Goal: Find specific page/section: Find specific page/section

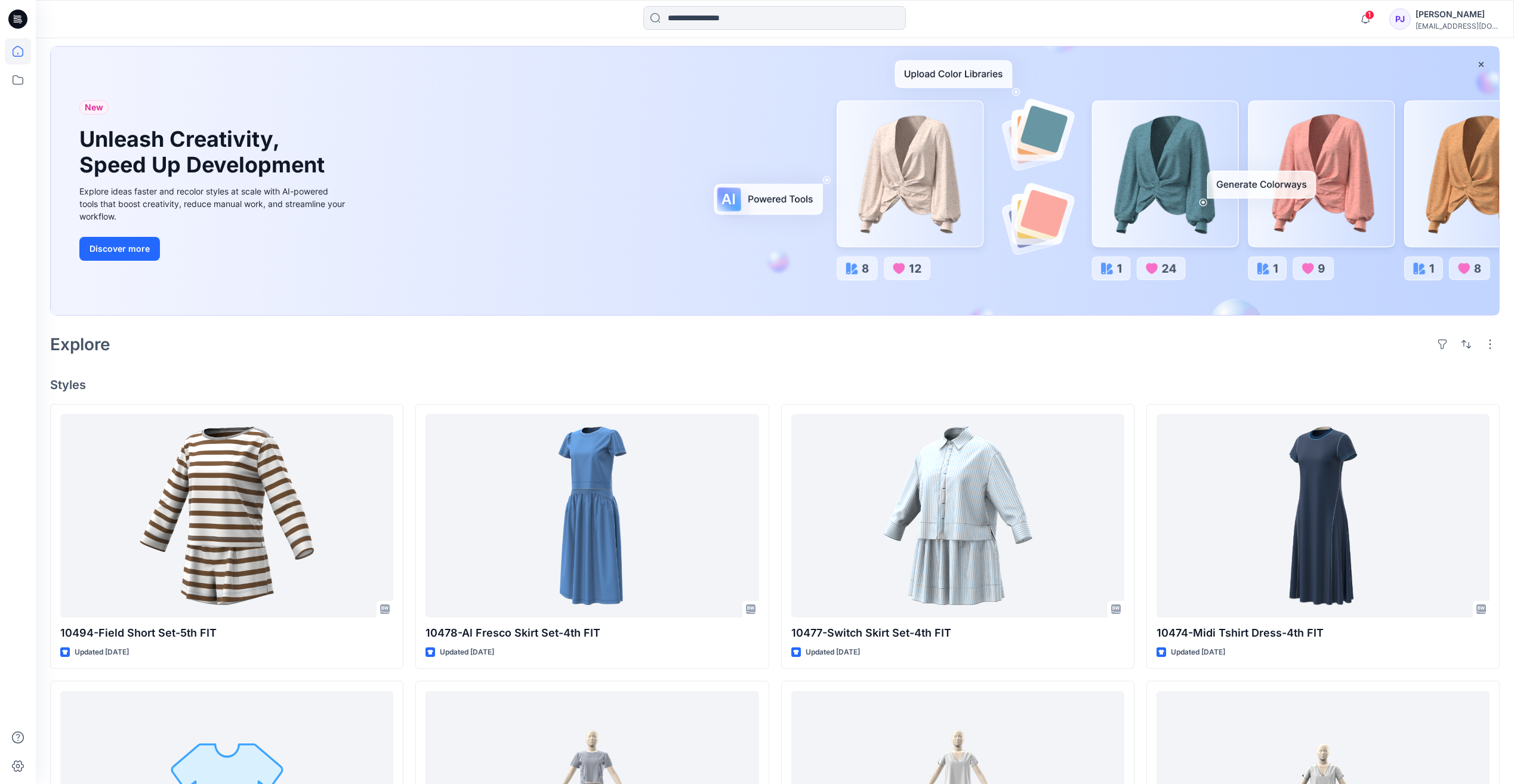
scroll to position [179, 0]
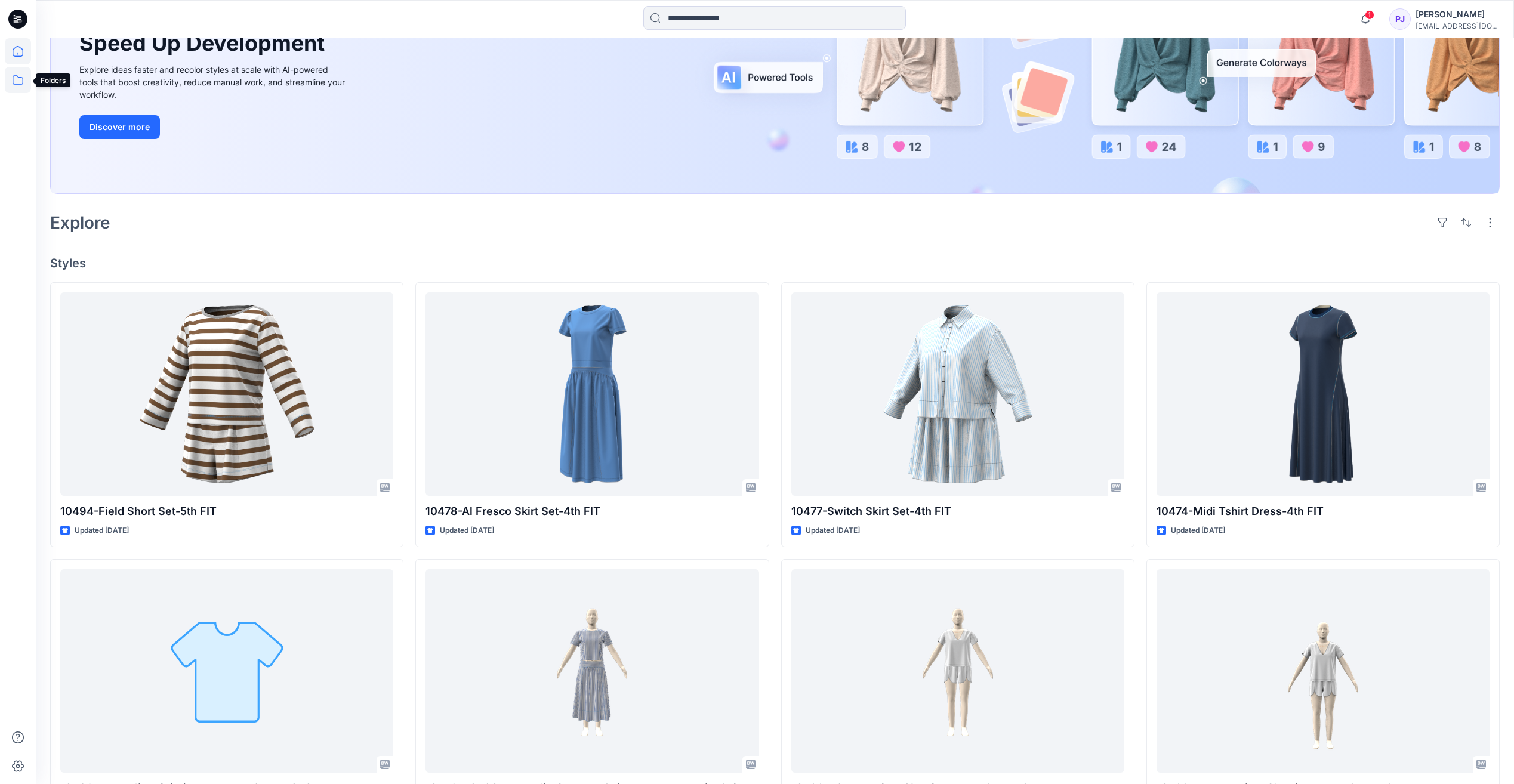
click at [19, 83] on icon at bounding box center [18, 80] width 26 height 26
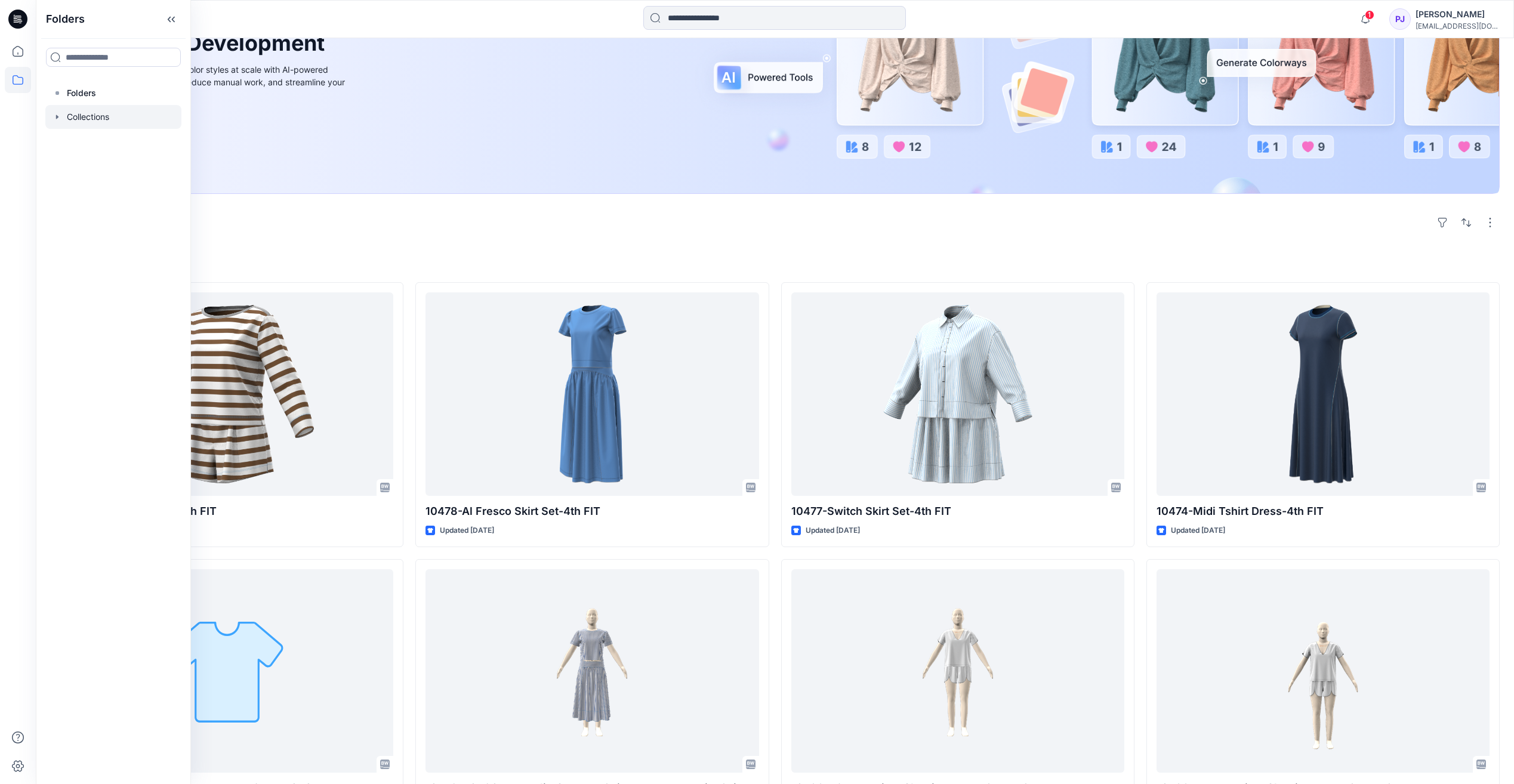
click at [71, 118] on div at bounding box center [113, 116] width 136 height 24
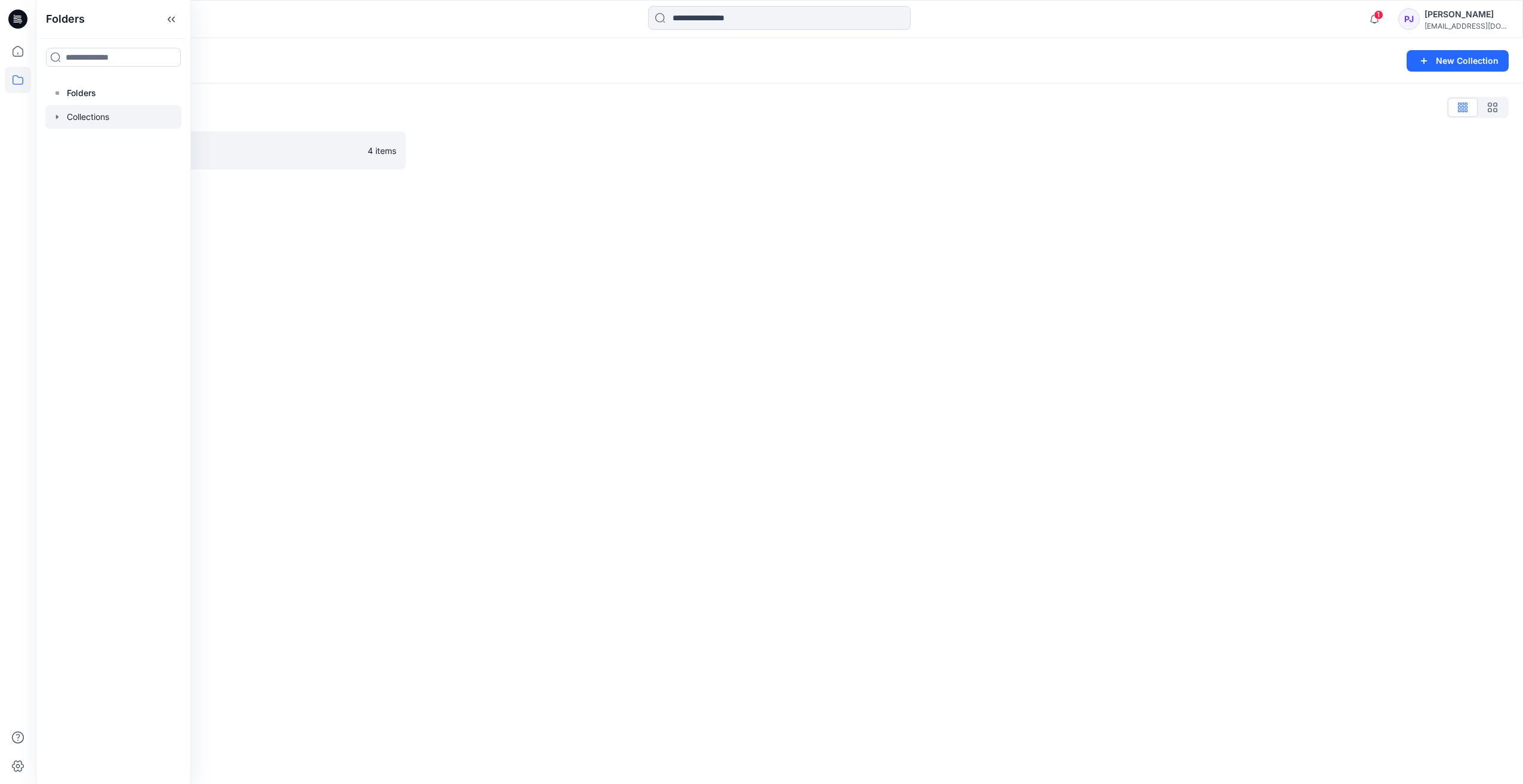
click at [381, 57] on div "Collections" at bounding box center [732, 61] width 1365 height 16
click at [181, 151] on p "Q1 26 - Daywear" at bounding box center [227, 150] width 301 height 16
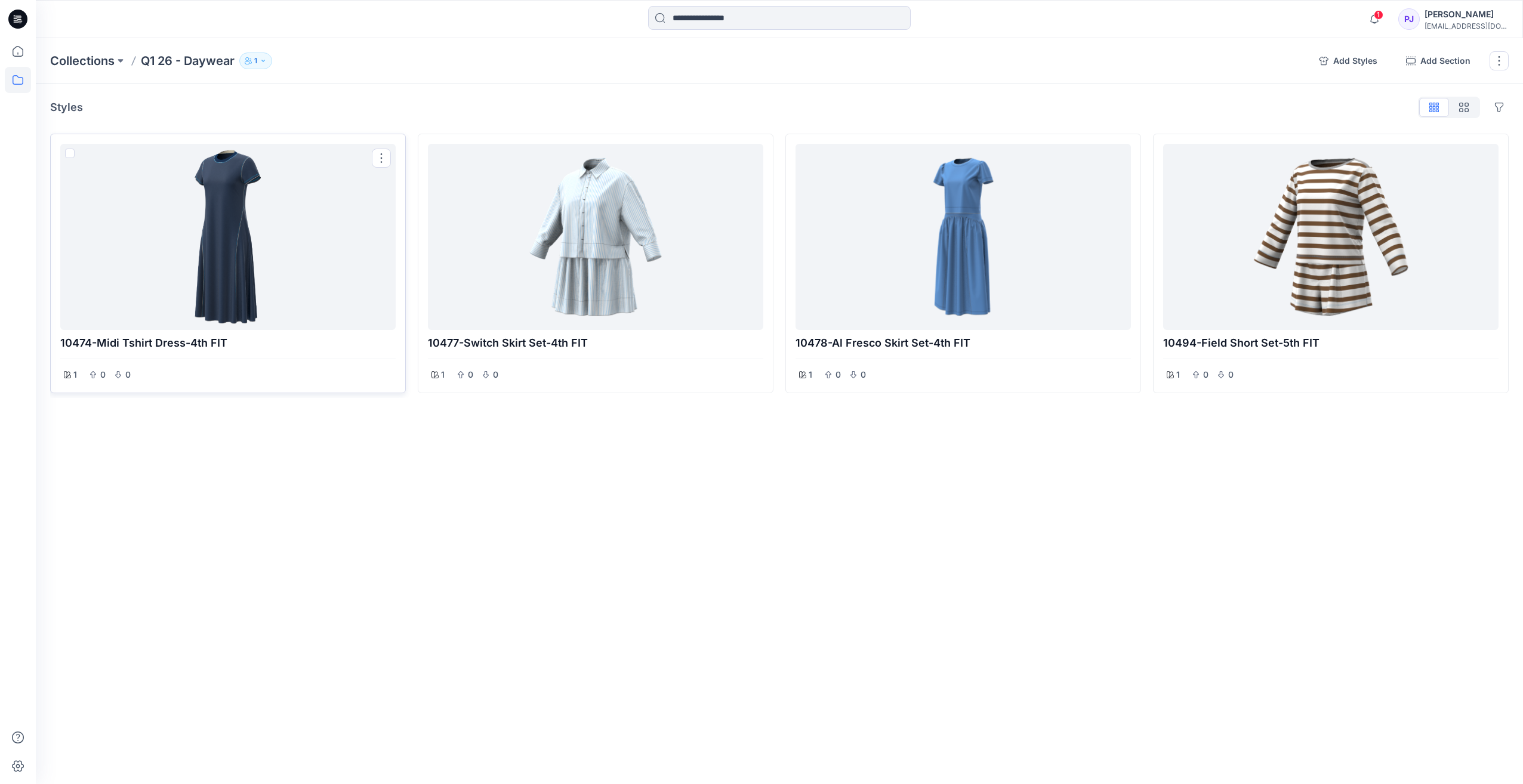
click at [215, 232] on div at bounding box center [227, 237] width 326 height 177
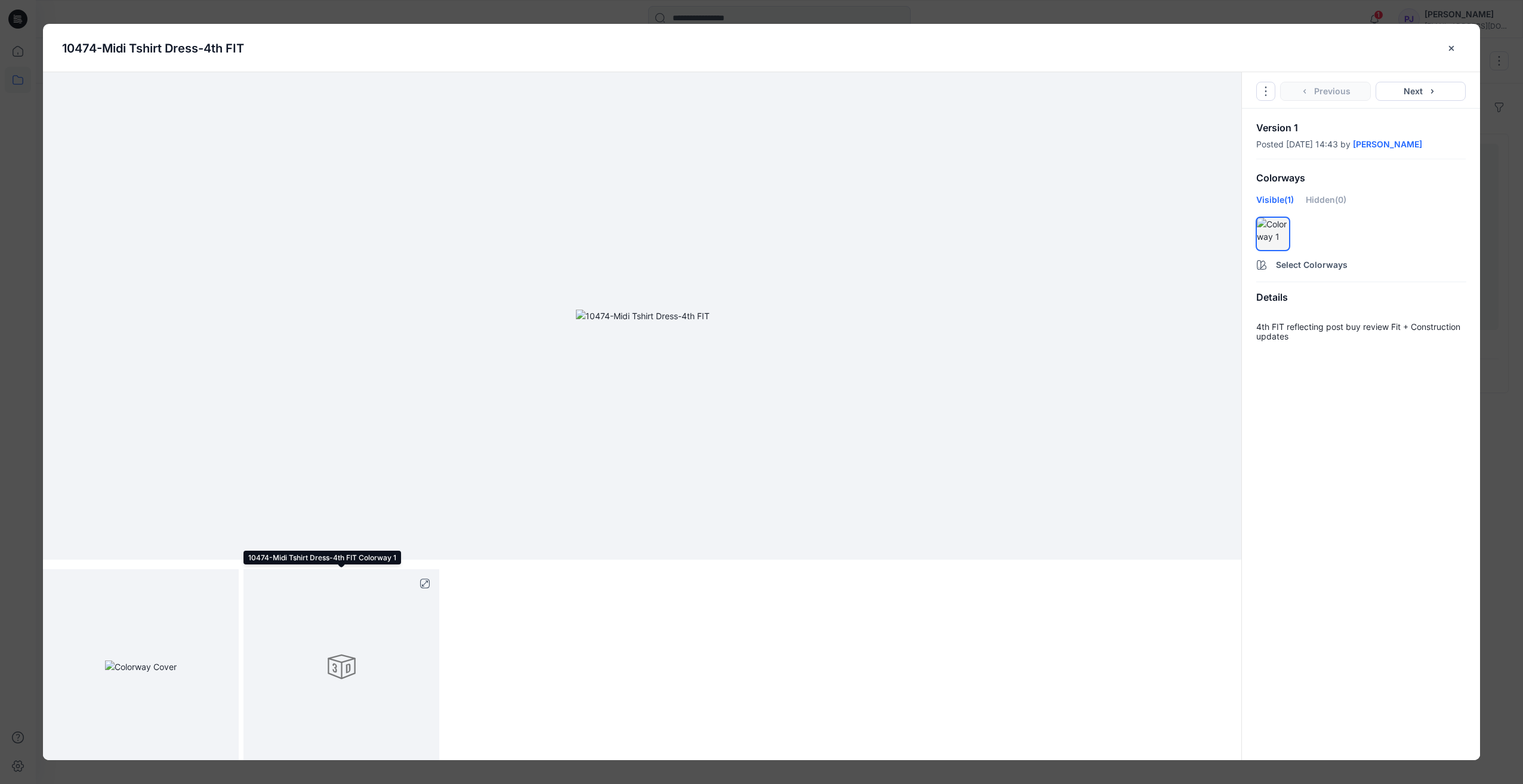
click at [334, 679] on div at bounding box center [341, 666] width 195 height 195
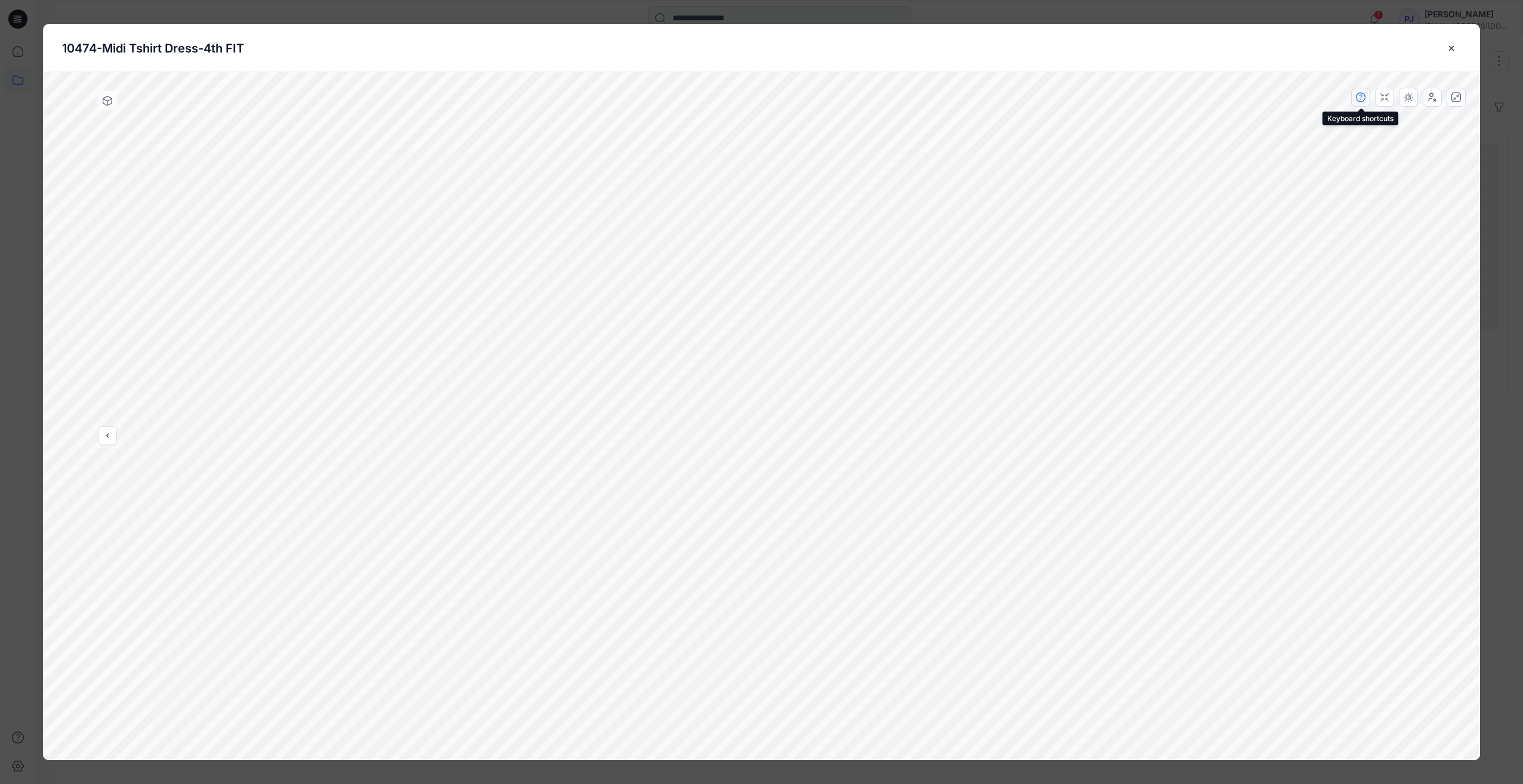
click at [1360, 100] on icon "button" at bounding box center [1360, 97] width 9 height 9
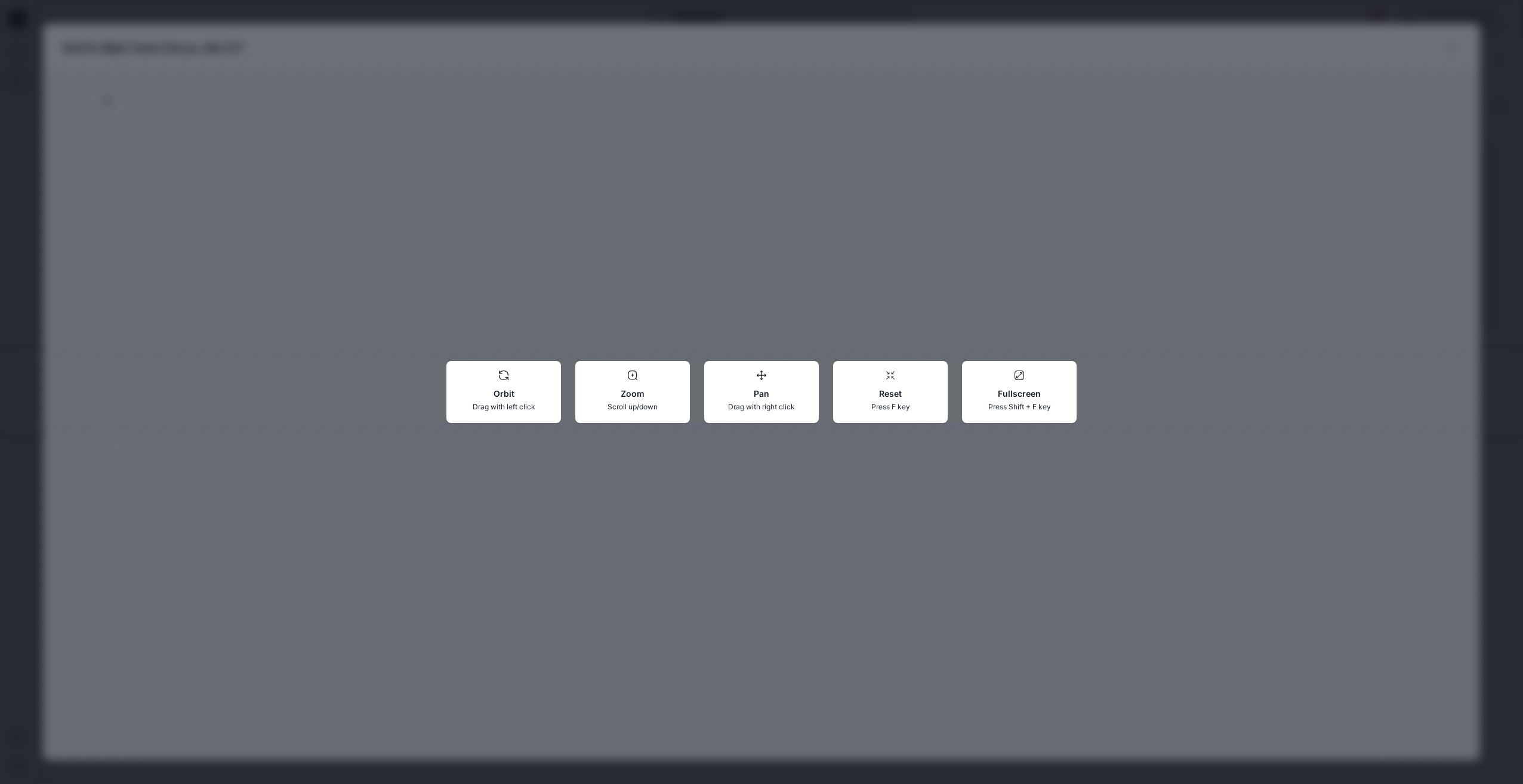
click at [1137, 243] on div "Orbit Drag with left click Zoom Scroll up/down Pan Drag with right click Reset …" at bounding box center [762, 392] width 1523 height 784
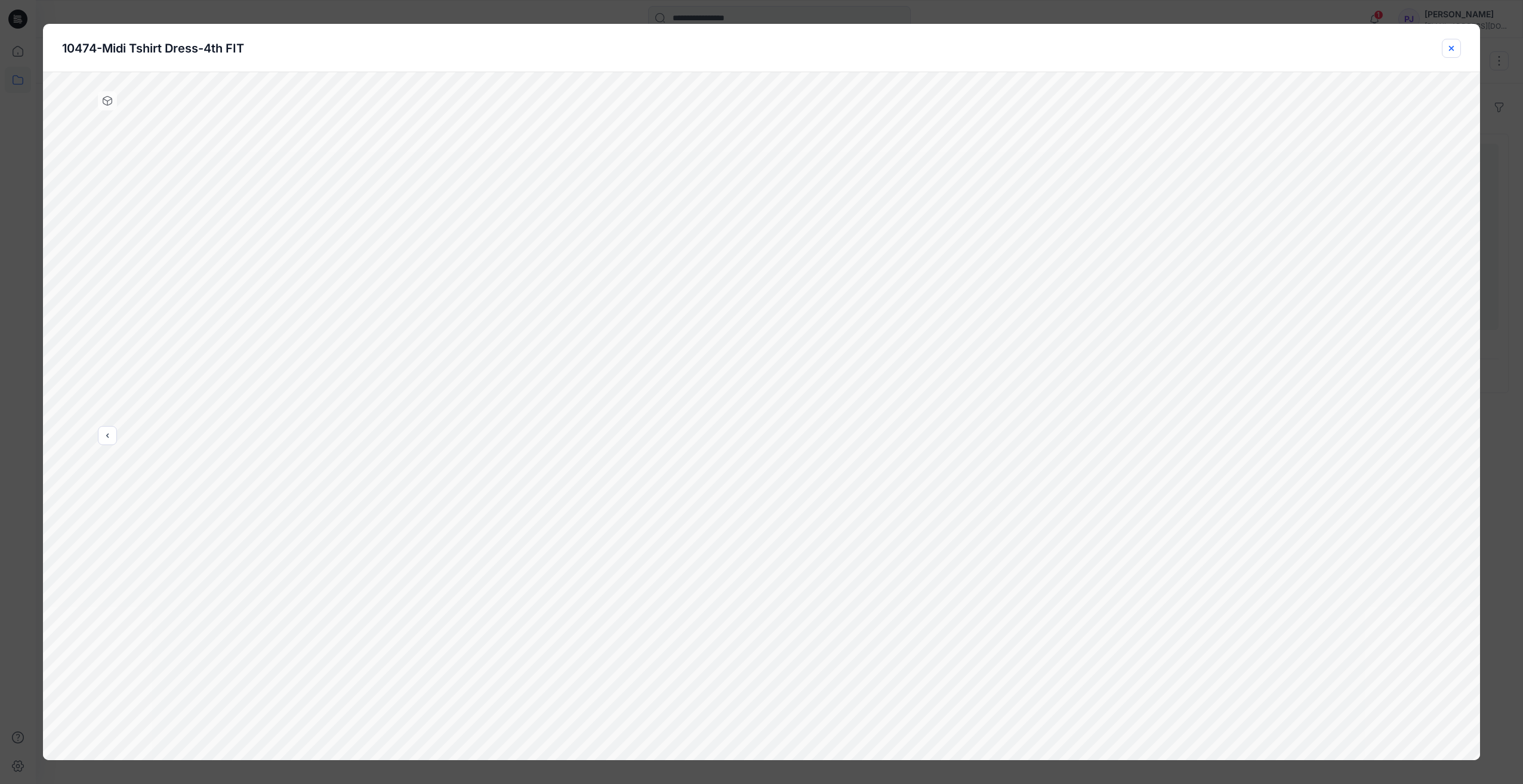
click at [1453, 52] on icon "close-btn" at bounding box center [1451, 48] width 9 height 9
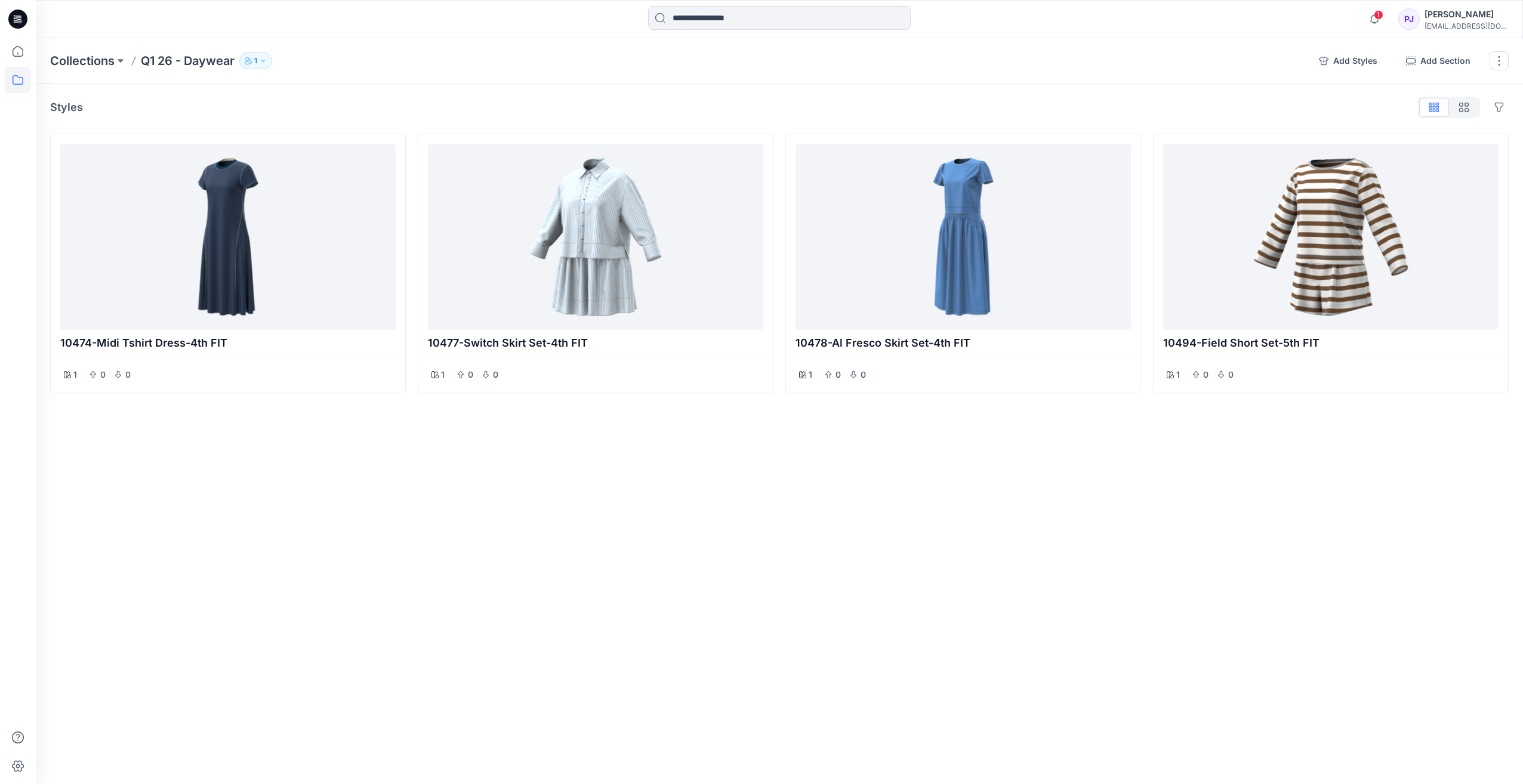
click at [28, 11] on div at bounding box center [18, 19] width 39 height 38
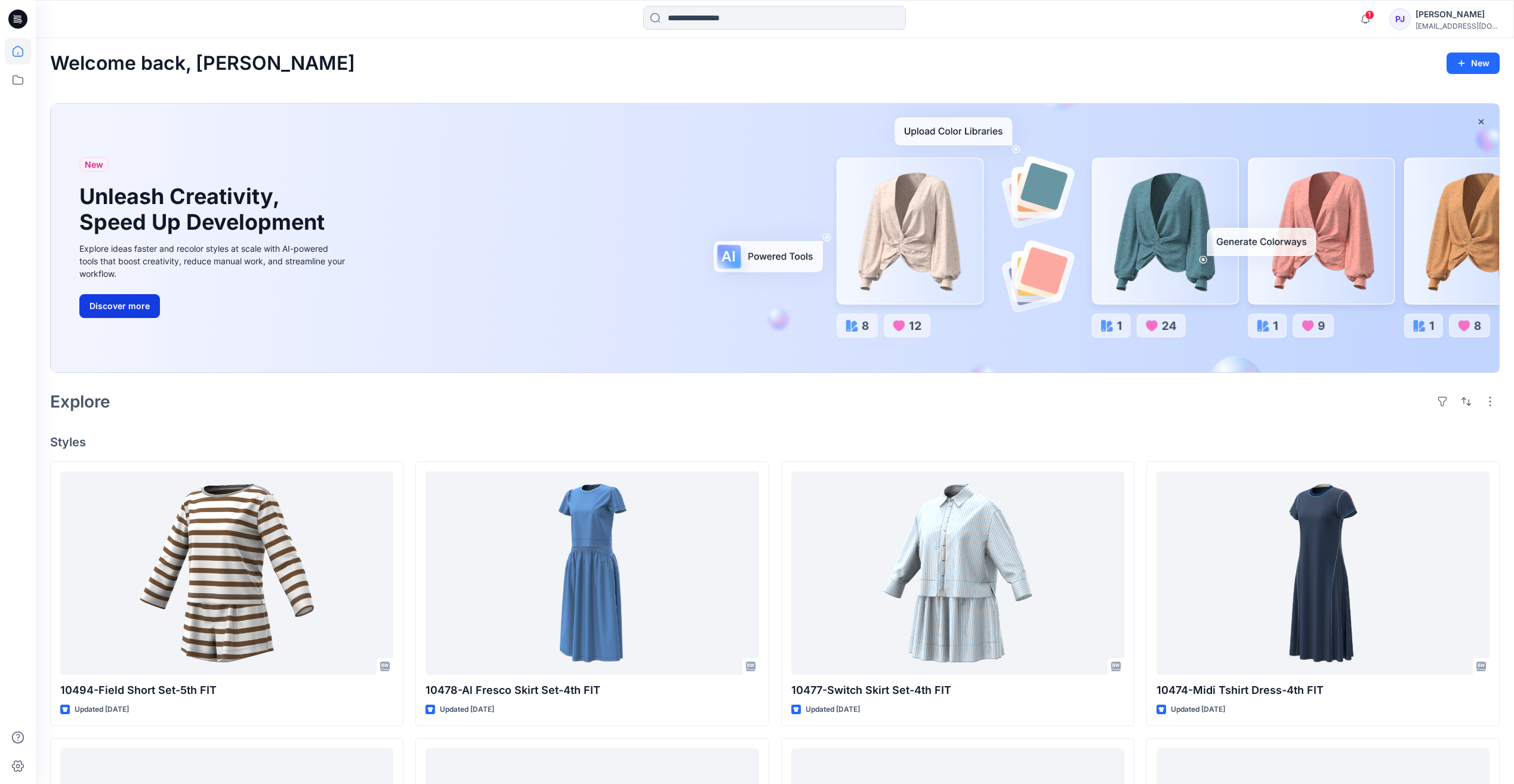
click at [128, 306] on button "Discover more" at bounding box center [119, 306] width 81 height 24
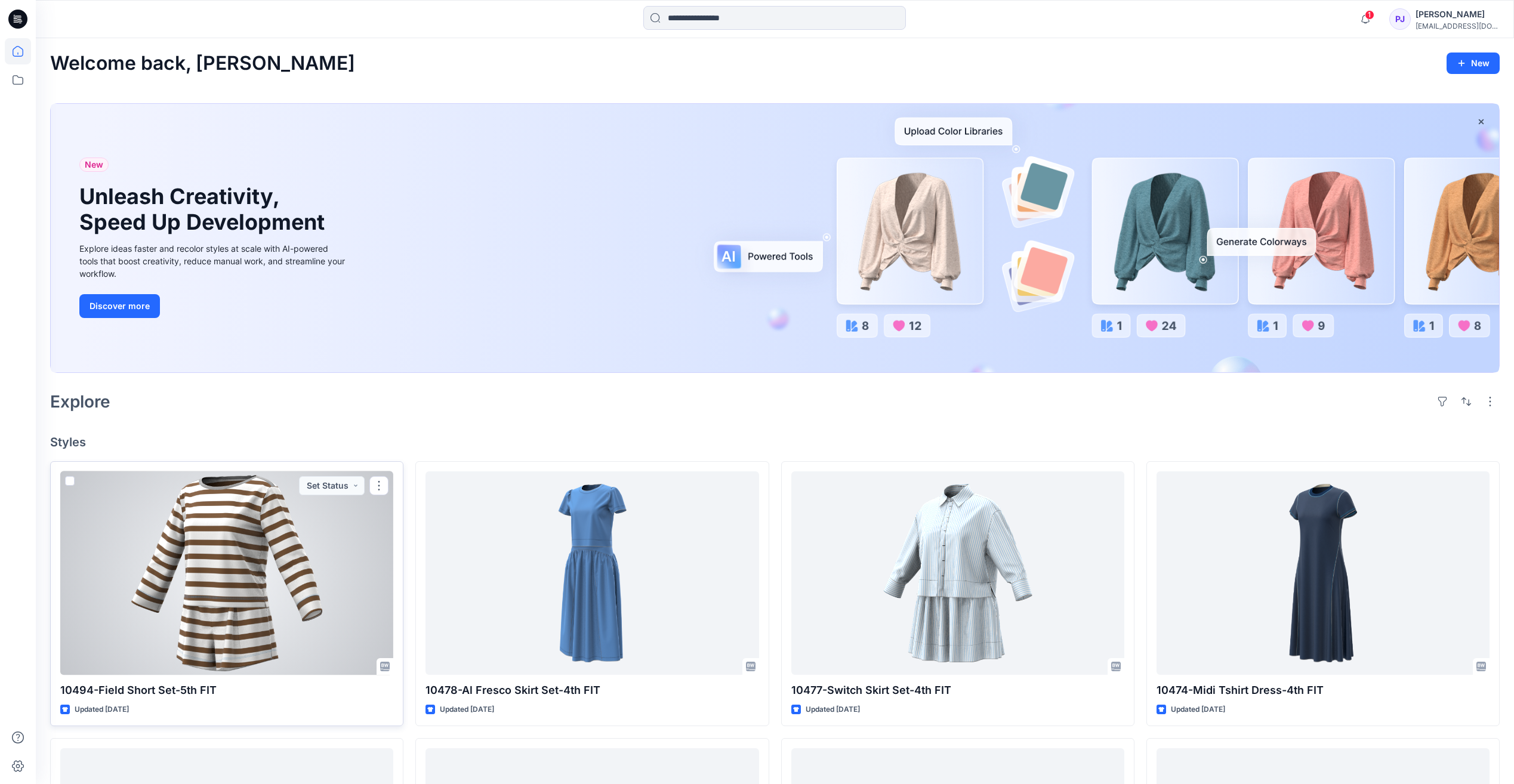
click at [247, 568] on div at bounding box center [227, 572] width 333 height 203
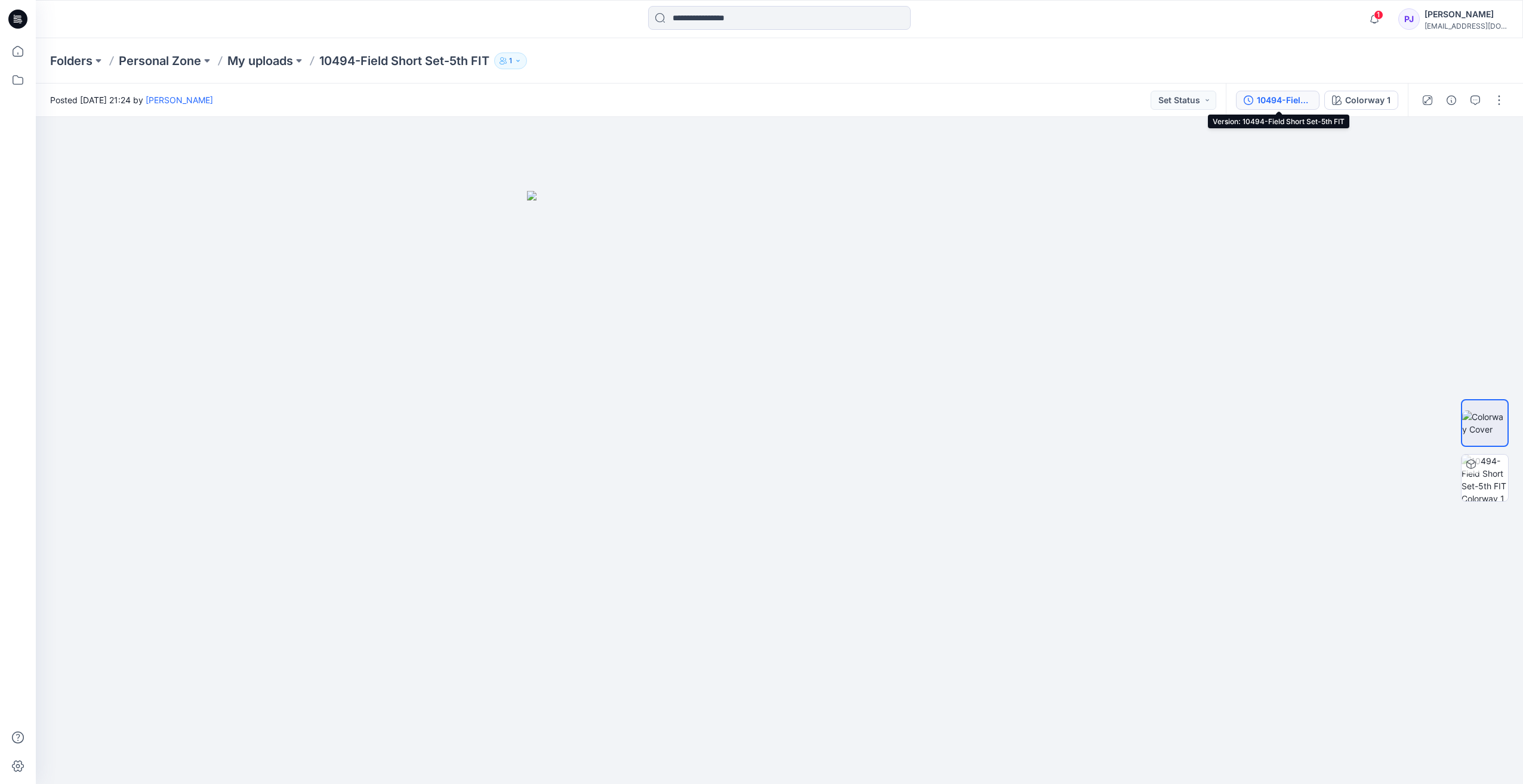
click at [1263, 100] on div "10494-Field Short Set-5th FIT" at bounding box center [1283, 100] width 55 height 13
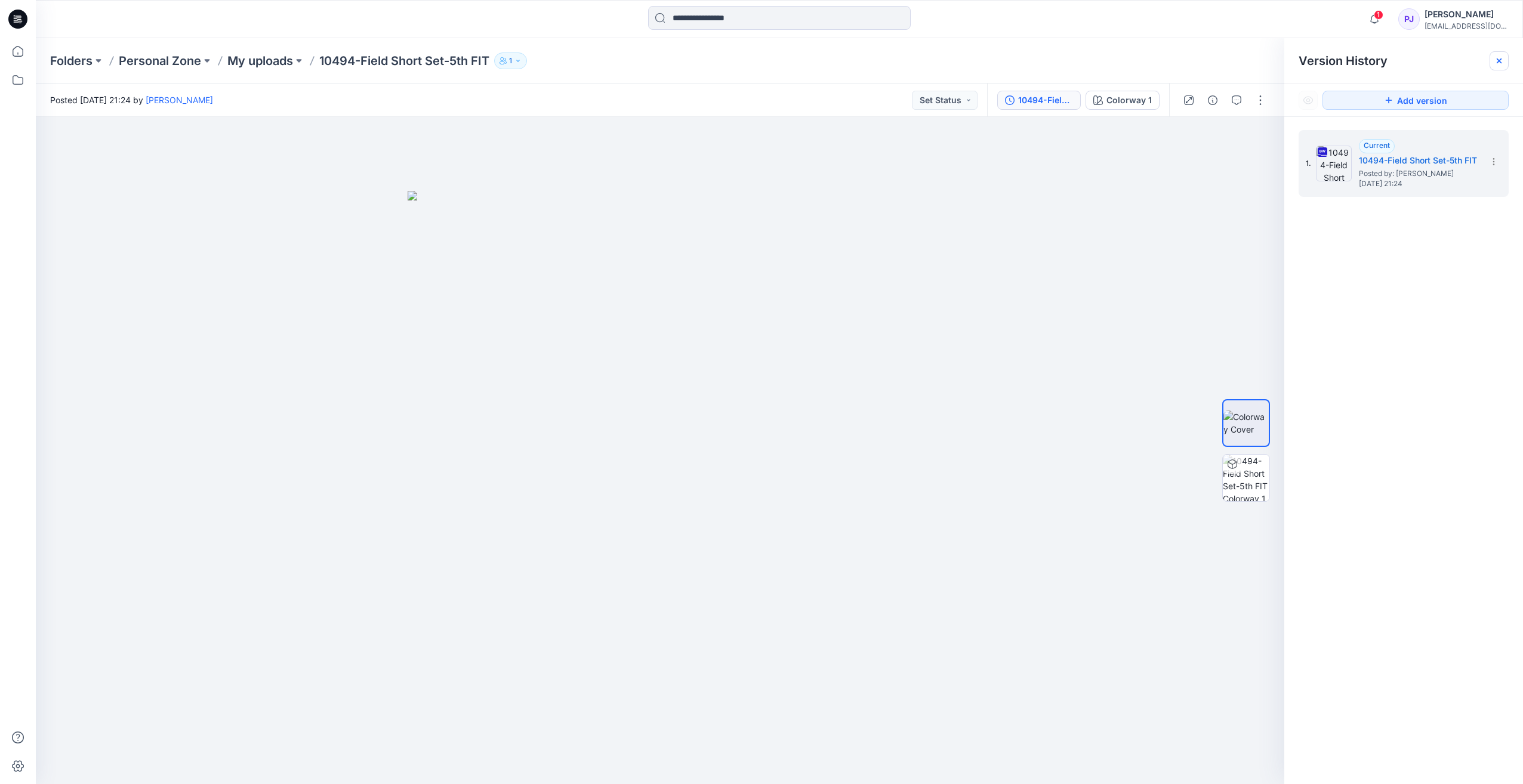
click at [1502, 56] on icon at bounding box center [1498, 61] width 9 height 9
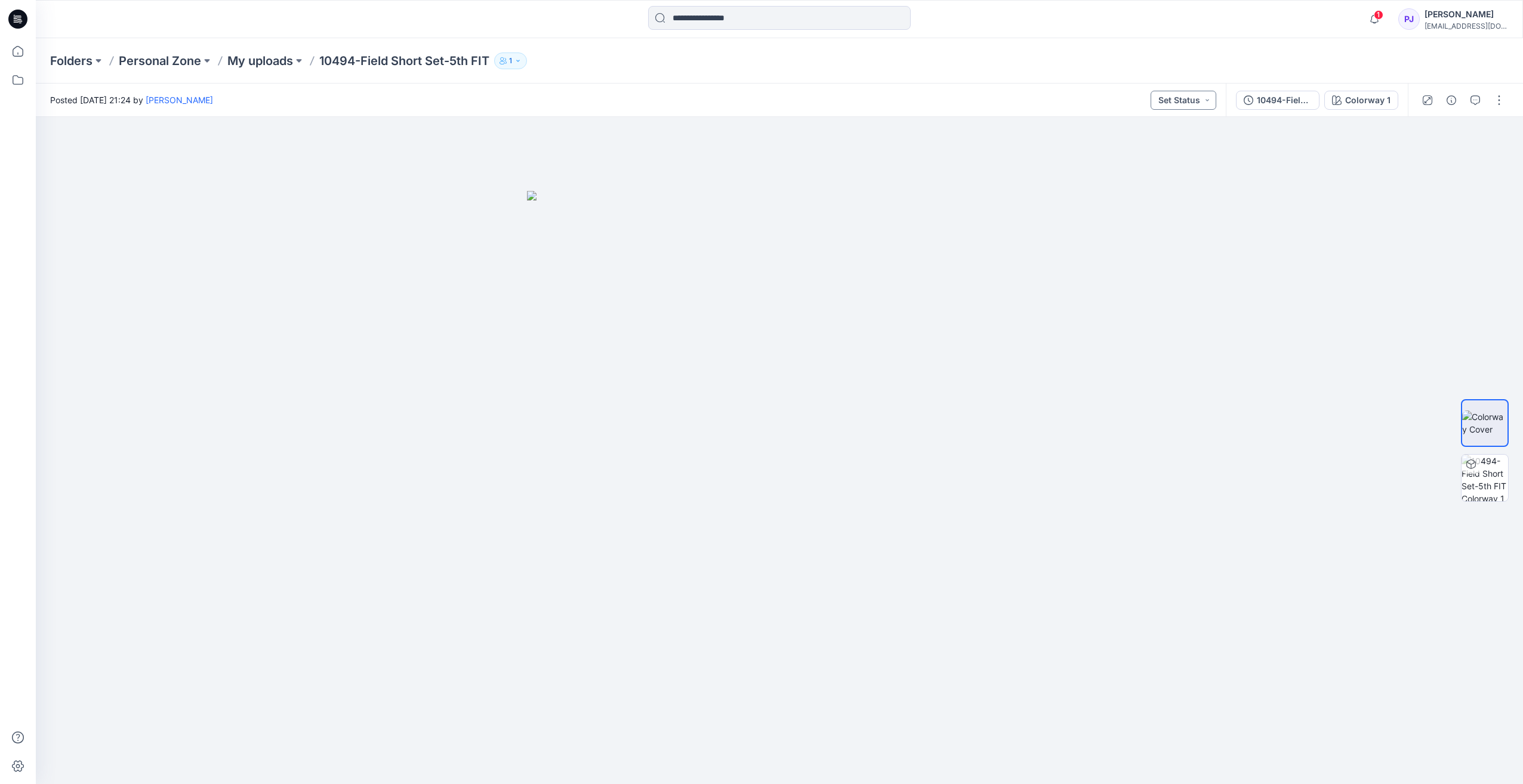
click at [1194, 104] on button "Set Status" at bounding box center [1183, 100] width 66 height 19
click at [1200, 68] on div "Folders Personal Zone My uploads 10494-Field Short Set-5th FIT 1" at bounding box center [732, 61] width 1365 height 16
click at [1351, 102] on div "Colorway 1" at bounding box center [1368, 100] width 46 height 13
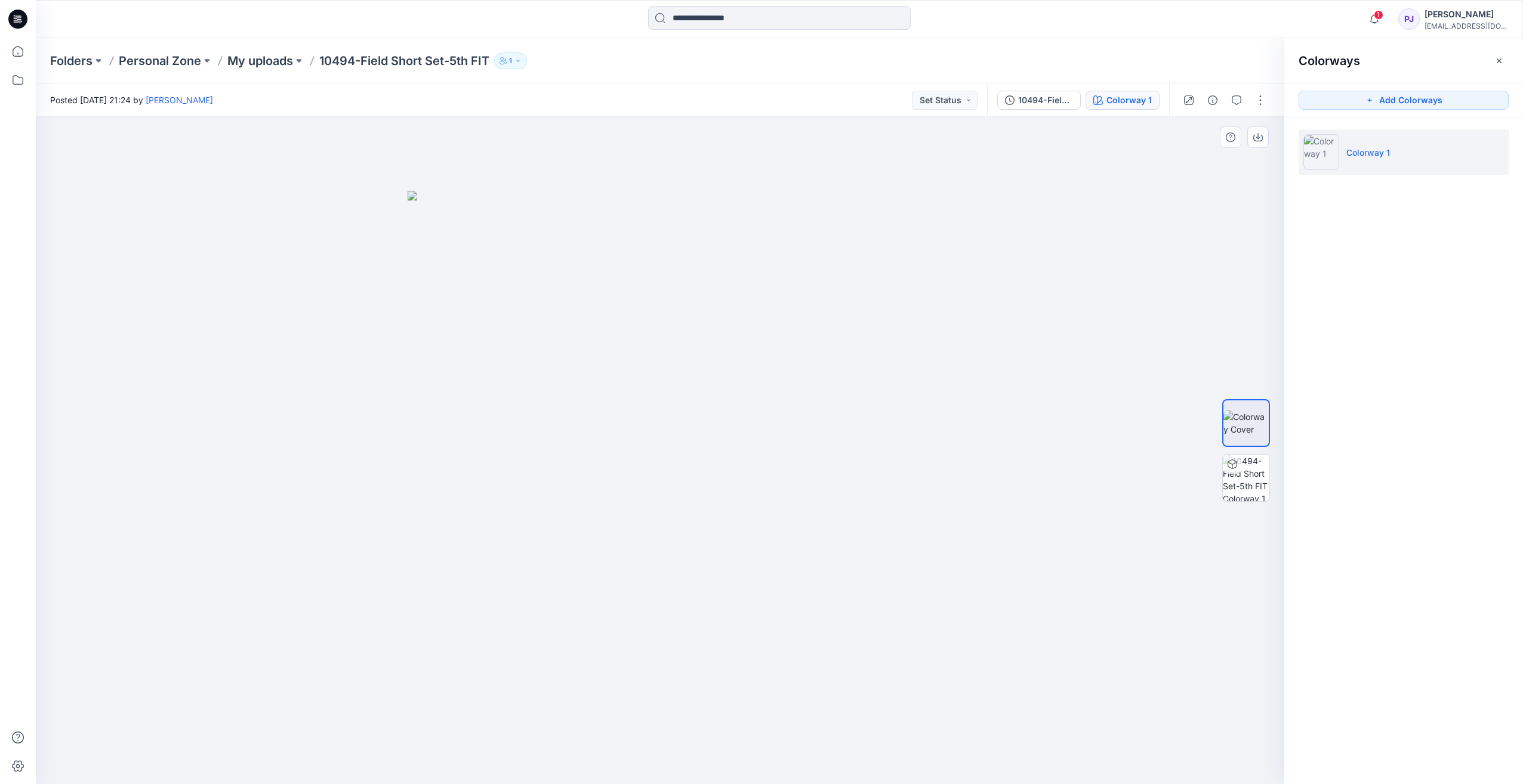
drag, startPoint x: 632, startPoint y: 403, endPoint x: 729, endPoint y: 368, distance: 103.1
click at [1494, 57] on button "button" at bounding box center [1499, 61] width 19 height 19
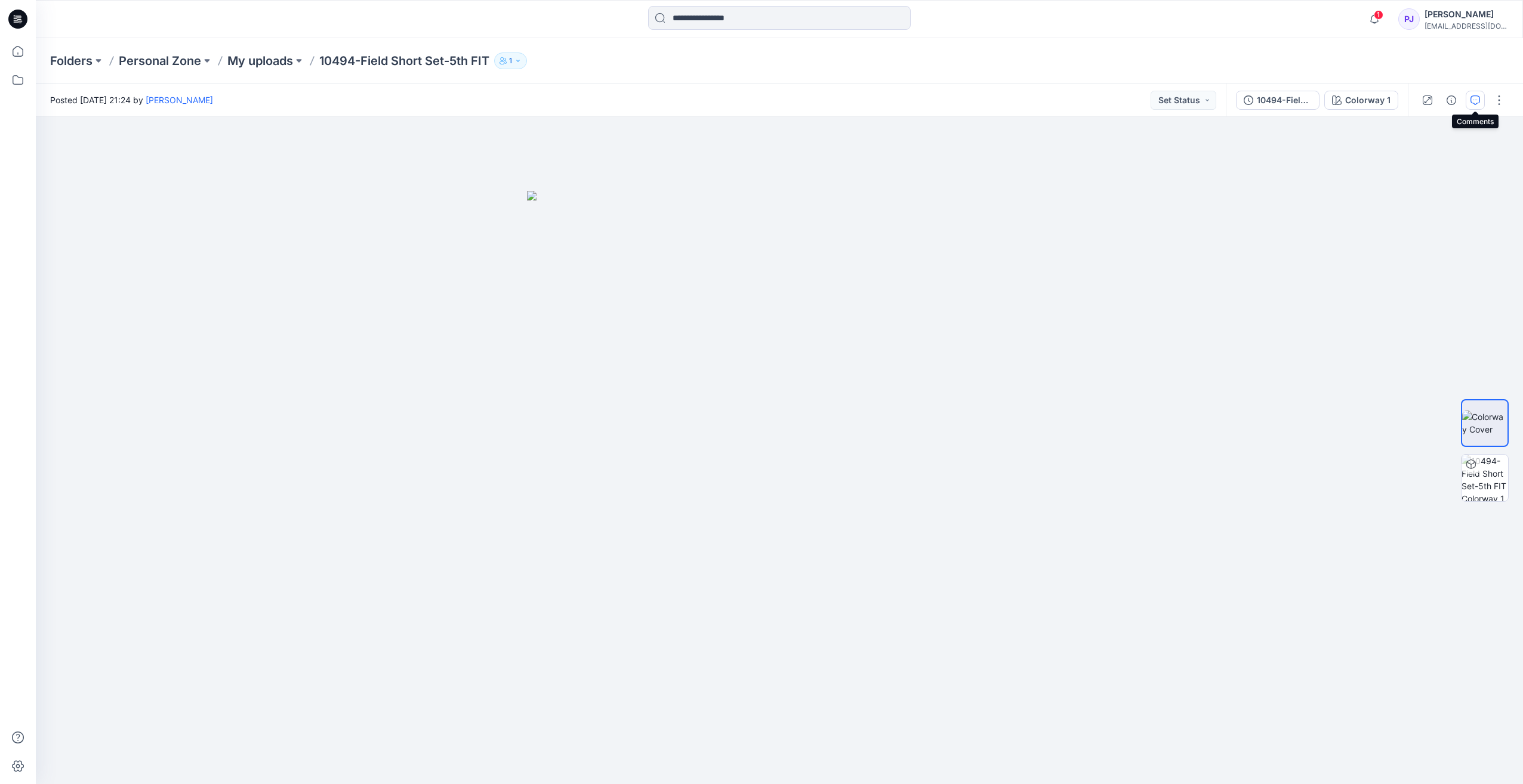
click at [1473, 100] on icon "button" at bounding box center [1475, 99] width 4 height 1
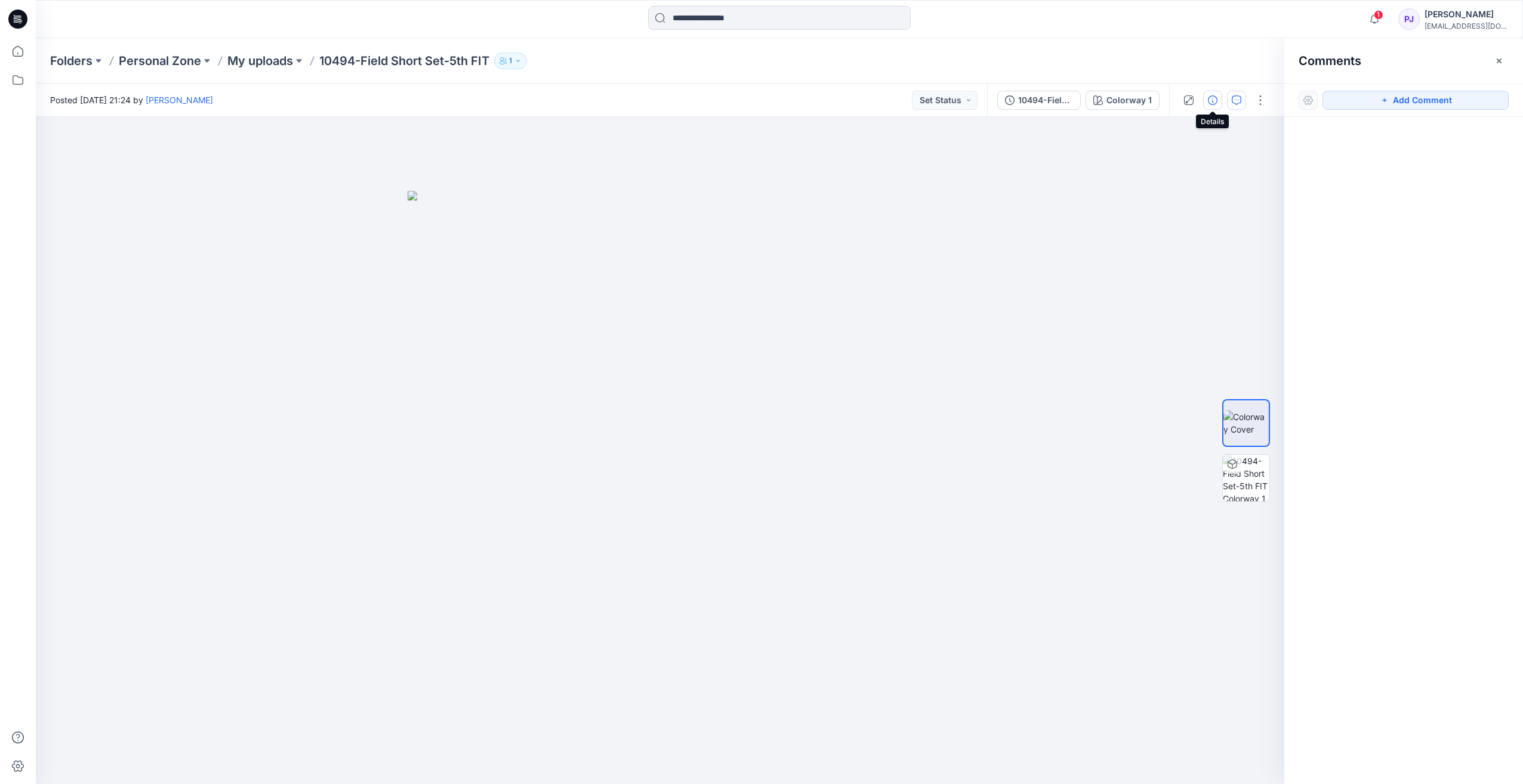
click at [1214, 102] on icon "button" at bounding box center [1212, 100] width 9 height 9
click at [1336, 195] on button "Add Tag" at bounding box center [1330, 190] width 63 height 19
click at [1399, 429] on div "5th FIT, final updated prototype after Buy Review updates Tags Use tags to iden…" at bounding box center [1403, 433] width 239 height 700
click at [522, 68] on button "1" at bounding box center [511, 61] width 33 height 16
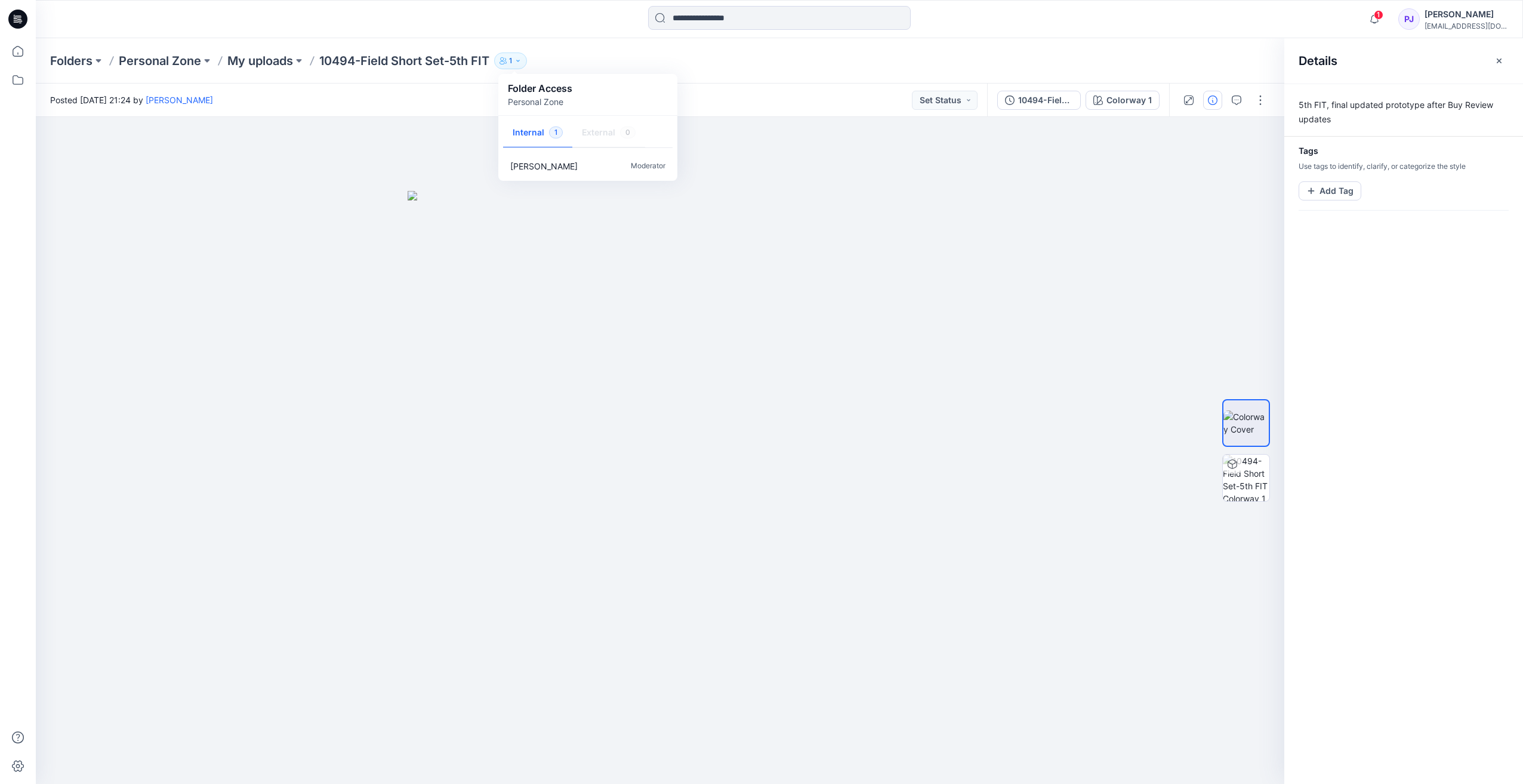
click at [522, 68] on button "1" at bounding box center [511, 61] width 33 height 16
click at [637, 64] on div "Folders Personal Zone My uploads 10494-Field Short Set-5th FIT 1 Folder Access …" at bounding box center [732, 61] width 1365 height 16
click at [1252, 470] on img at bounding box center [1246, 478] width 46 height 46
click at [1256, 142] on icon "button" at bounding box center [1260, 141] width 9 height 9
click at [1263, 144] on icon "button" at bounding box center [1260, 141] width 9 height 9
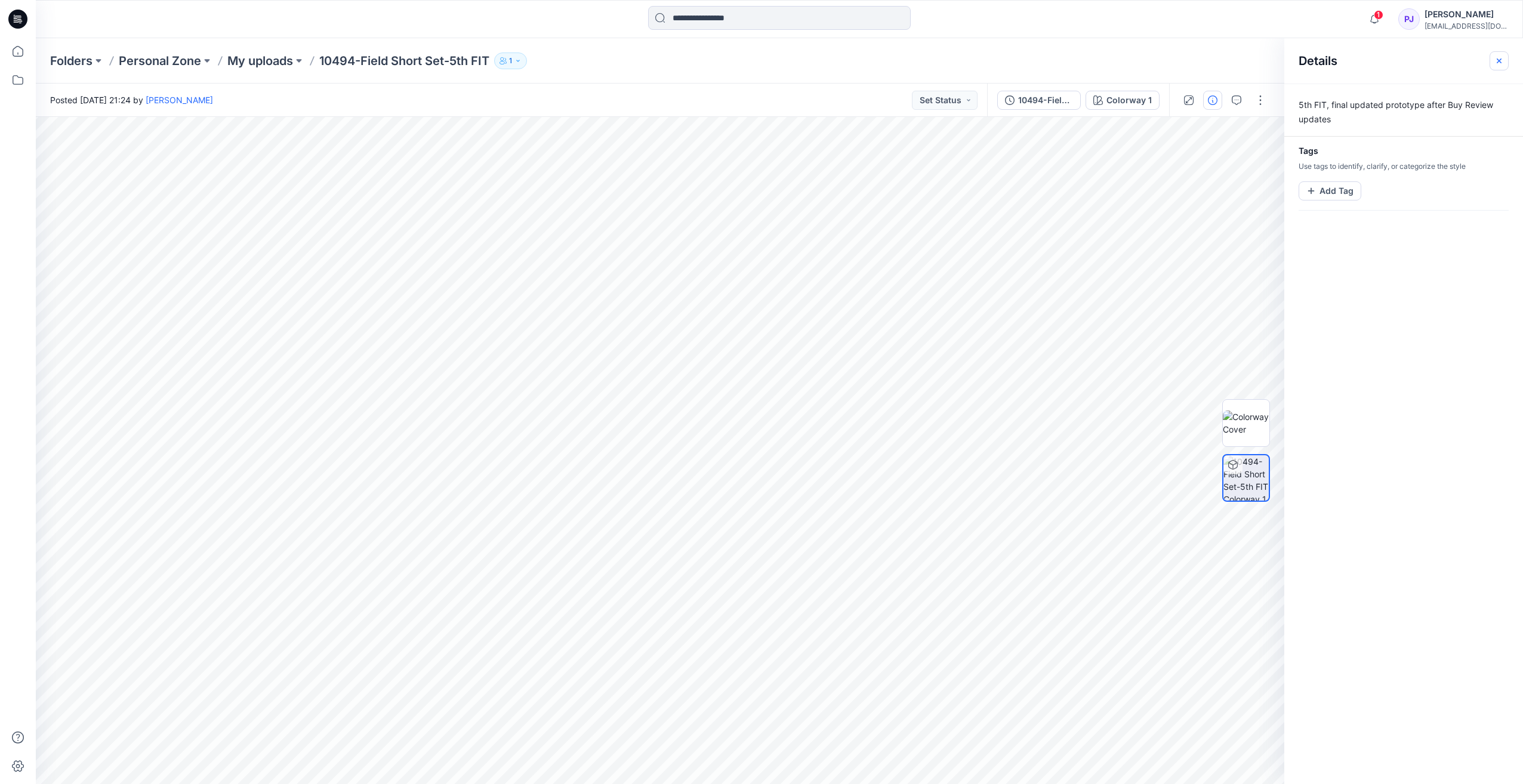
click at [1502, 60] on icon "button" at bounding box center [1498, 61] width 9 height 9
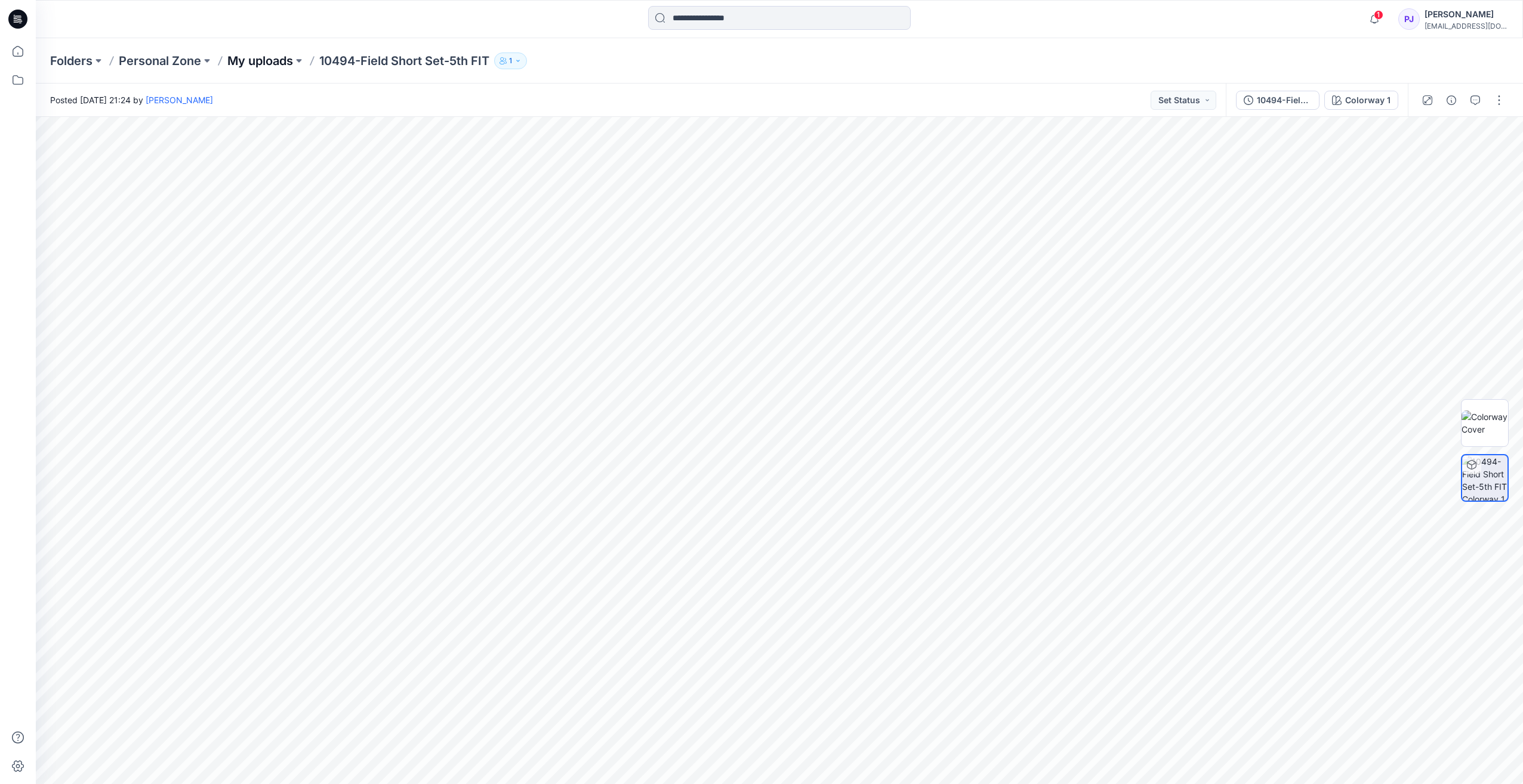
click at [247, 58] on p "My uploads" at bounding box center [260, 61] width 66 height 16
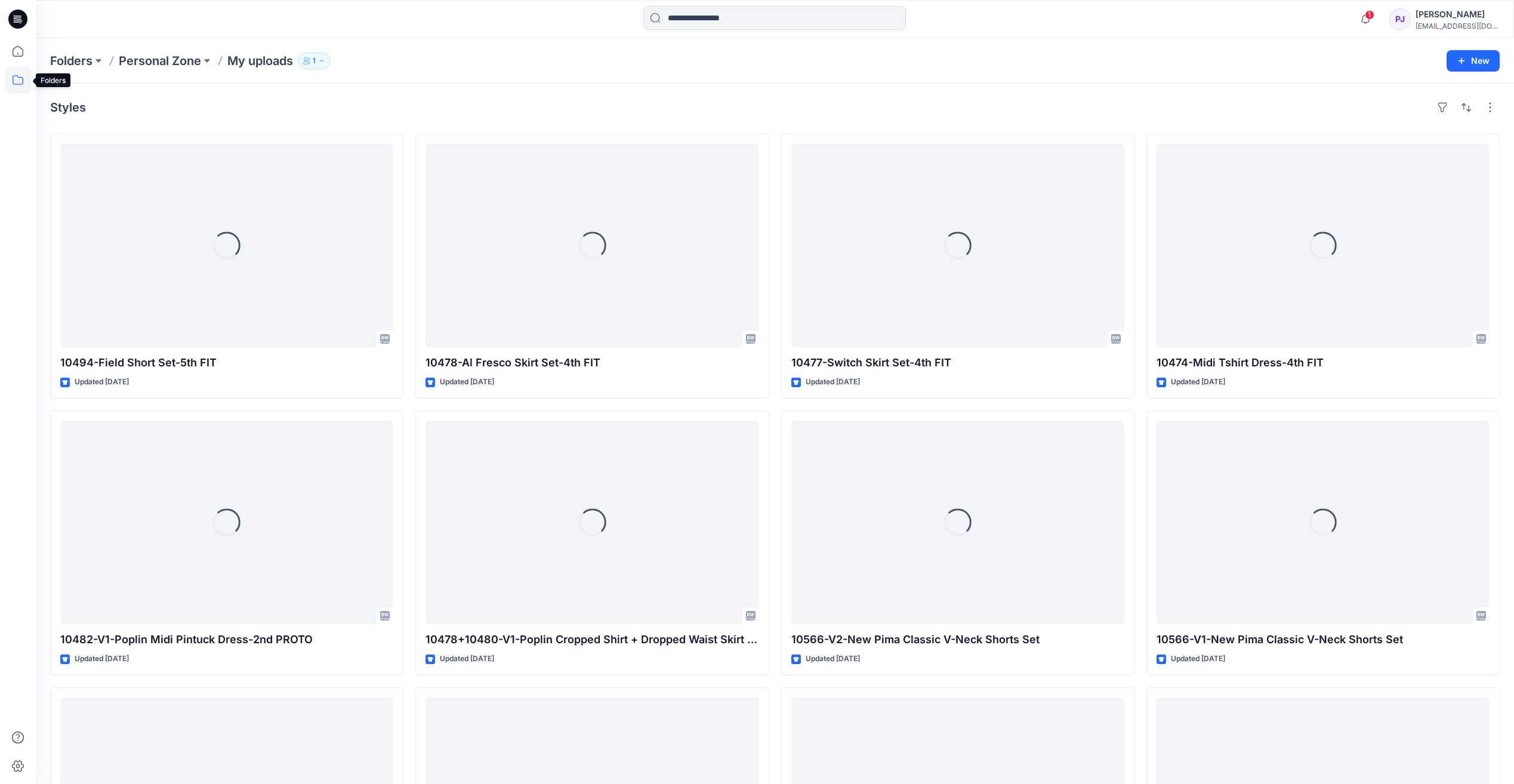
click at [21, 79] on icon at bounding box center [18, 80] width 26 height 26
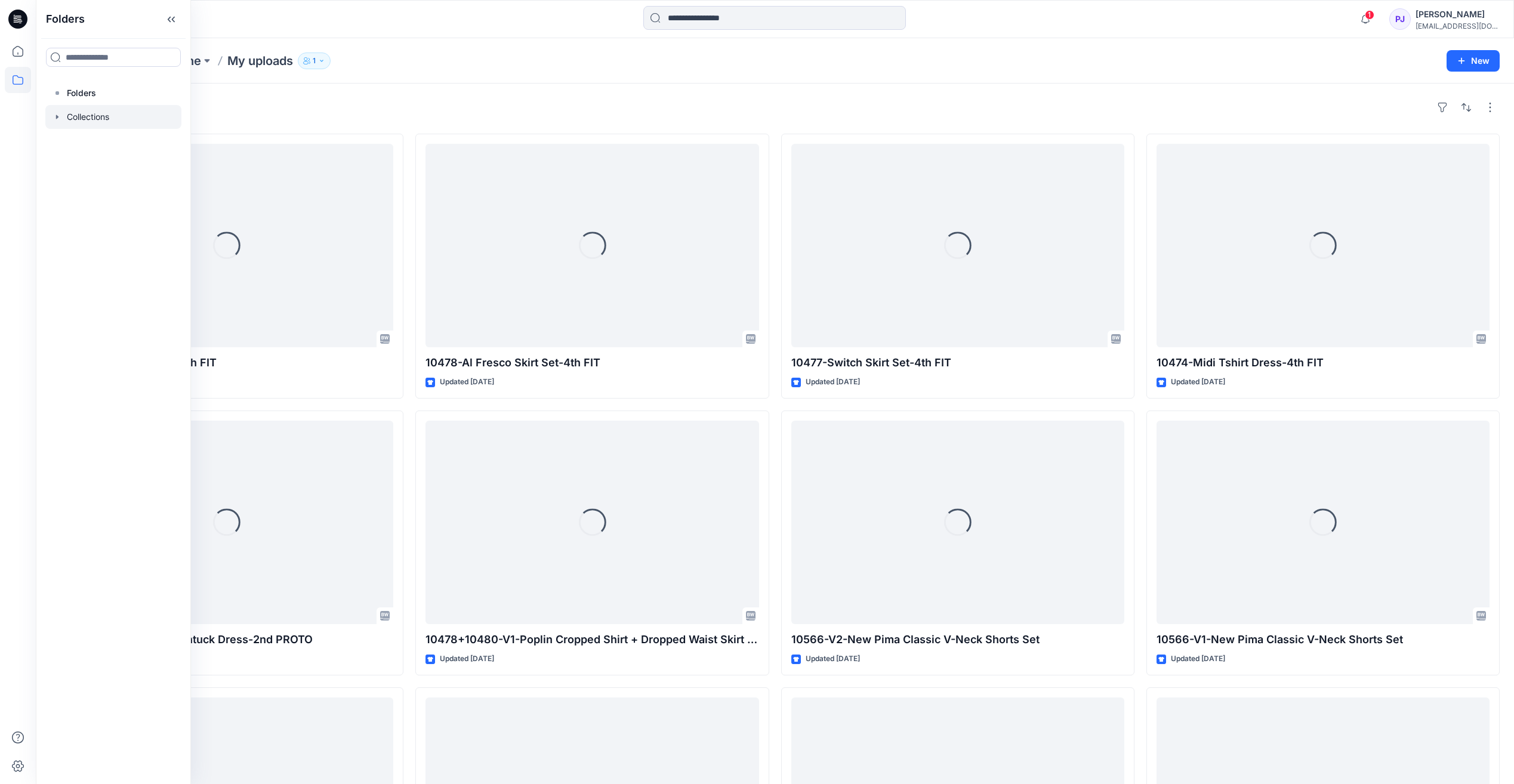
click at [103, 122] on div at bounding box center [113, 116] width 136 height 24
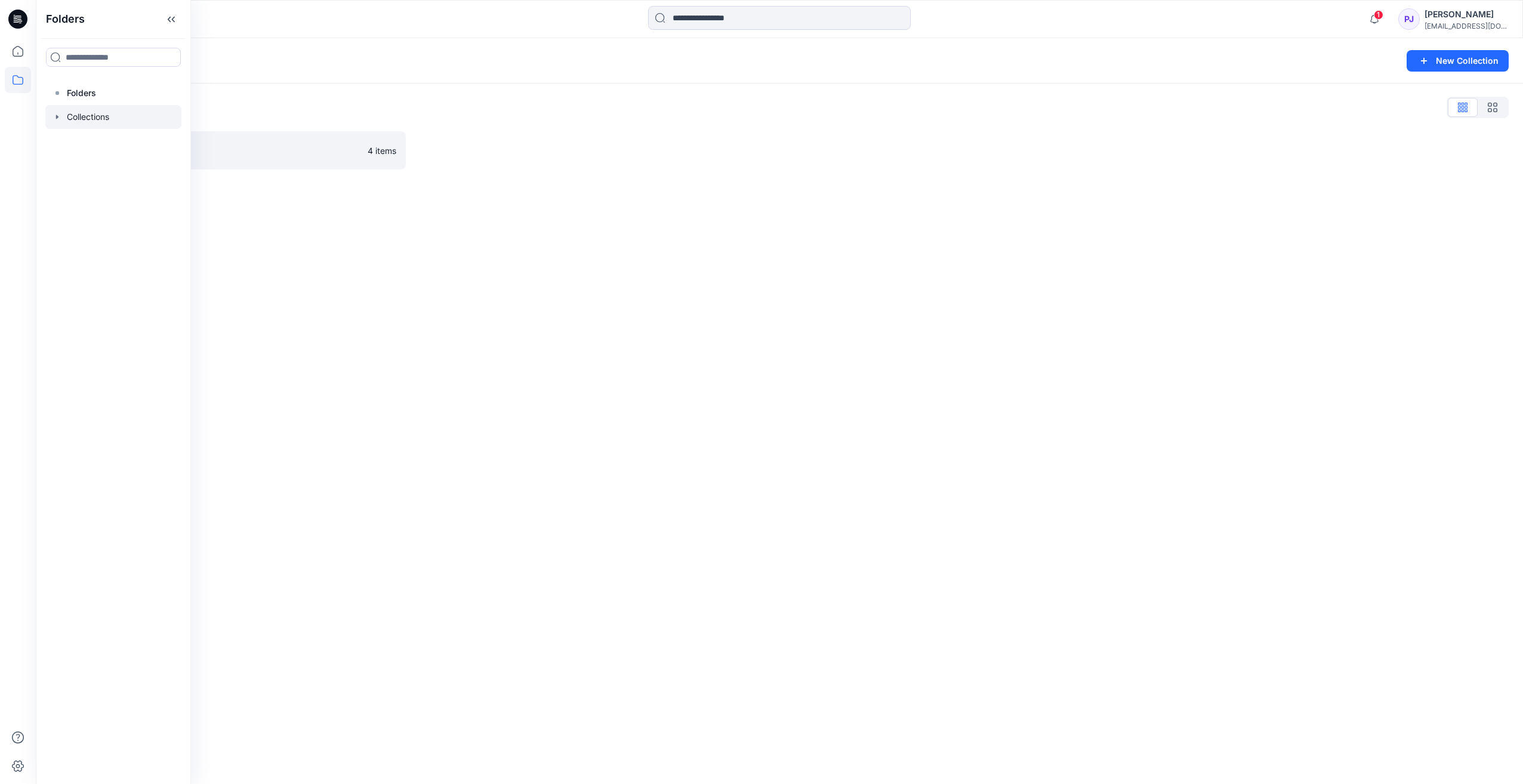
click at [665, 185] on div "Collections New Collection Collections List Q1 26 - Daywear 4 items" at bounding box center [779, 411] width 1487 height 746
click at [251, 156] on p "Q1 26 - Daywear" at bounding box center [227, 150] width 301 height 16
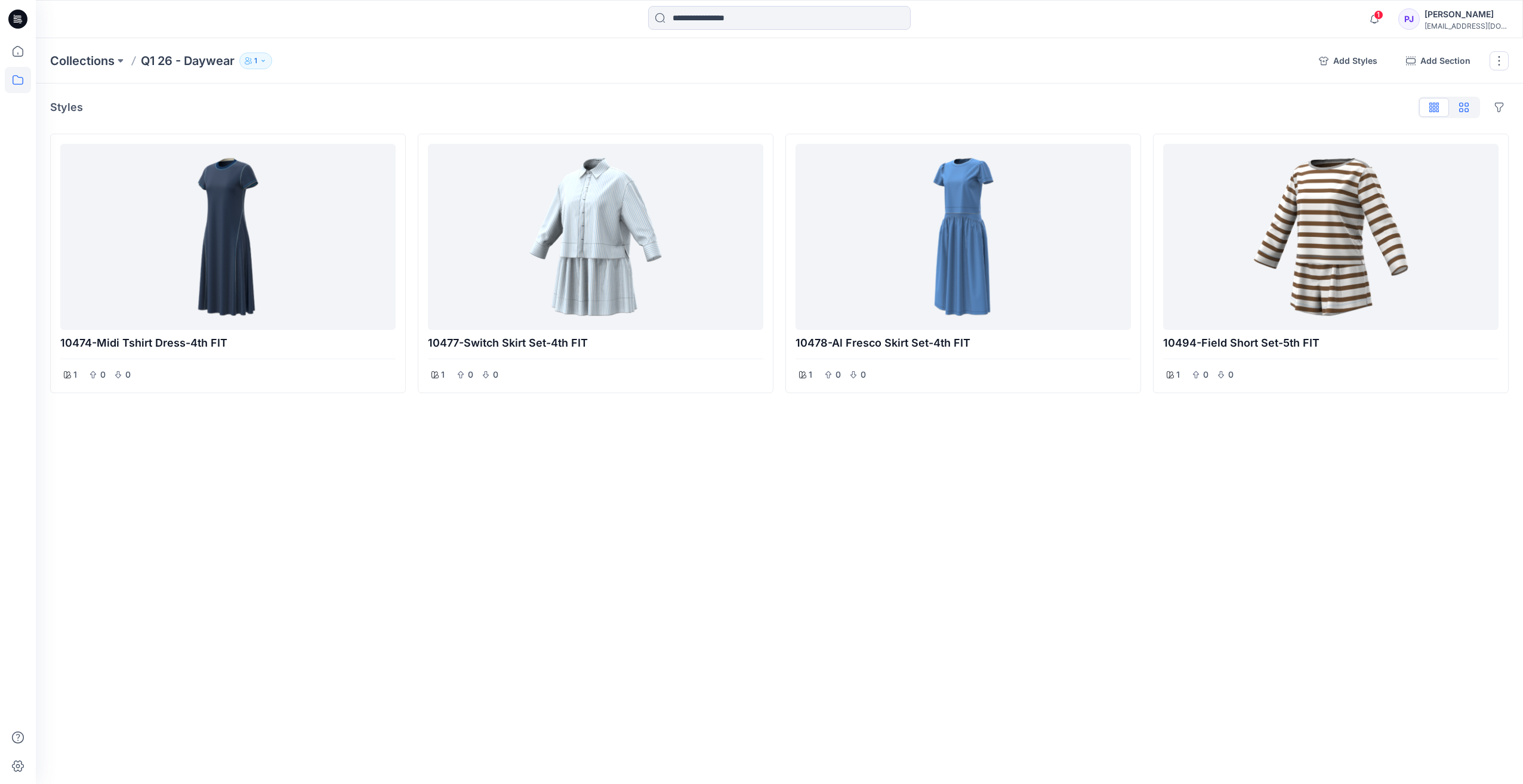
click at [1461, 106] on icon "button" at bounding box center [1463, 107] width 9 height 9
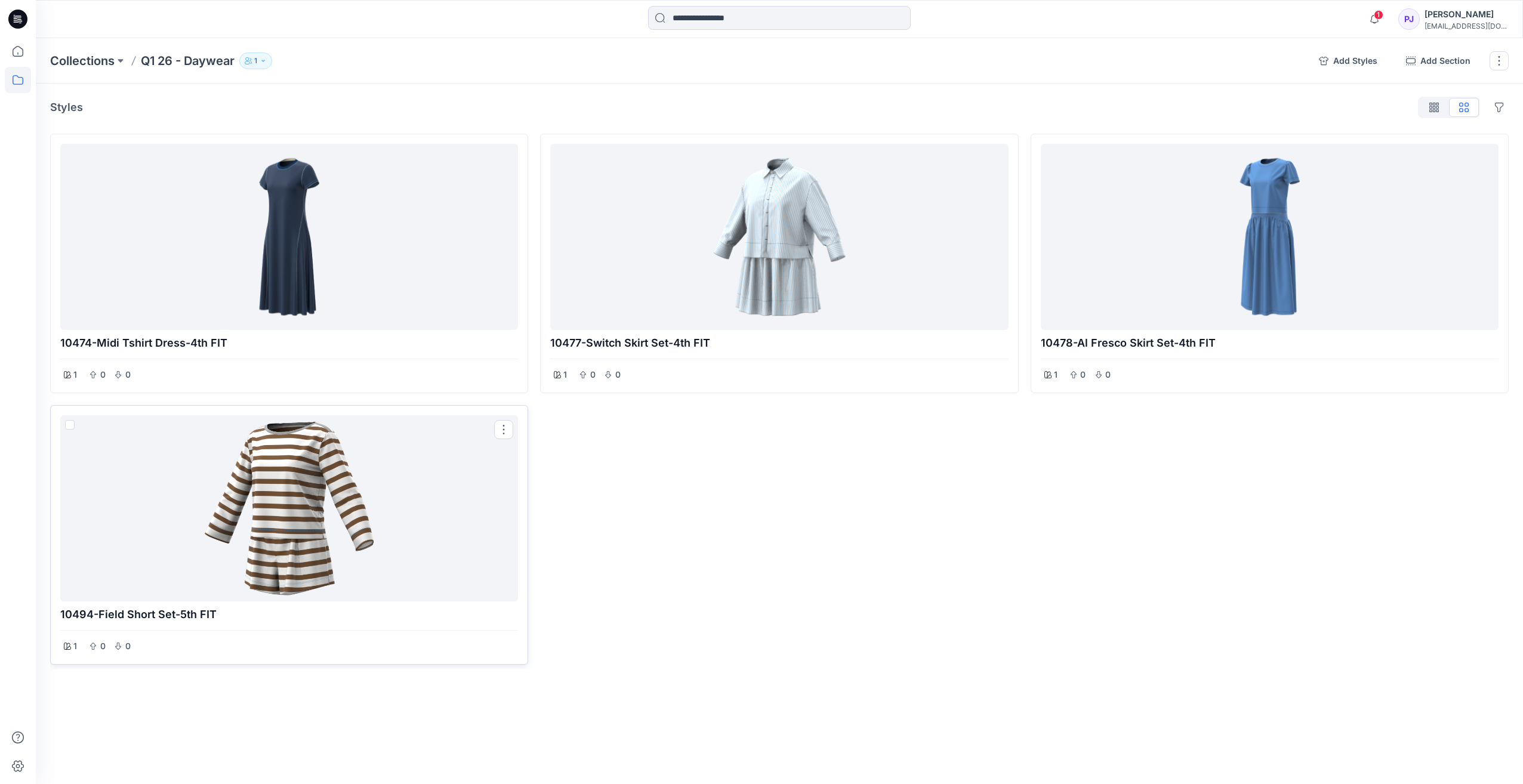
click at [305, 514] on div at bounding box center [289, 508] width 448 height 177
